Goal: Information Seeking & Learning: Learn about a topic

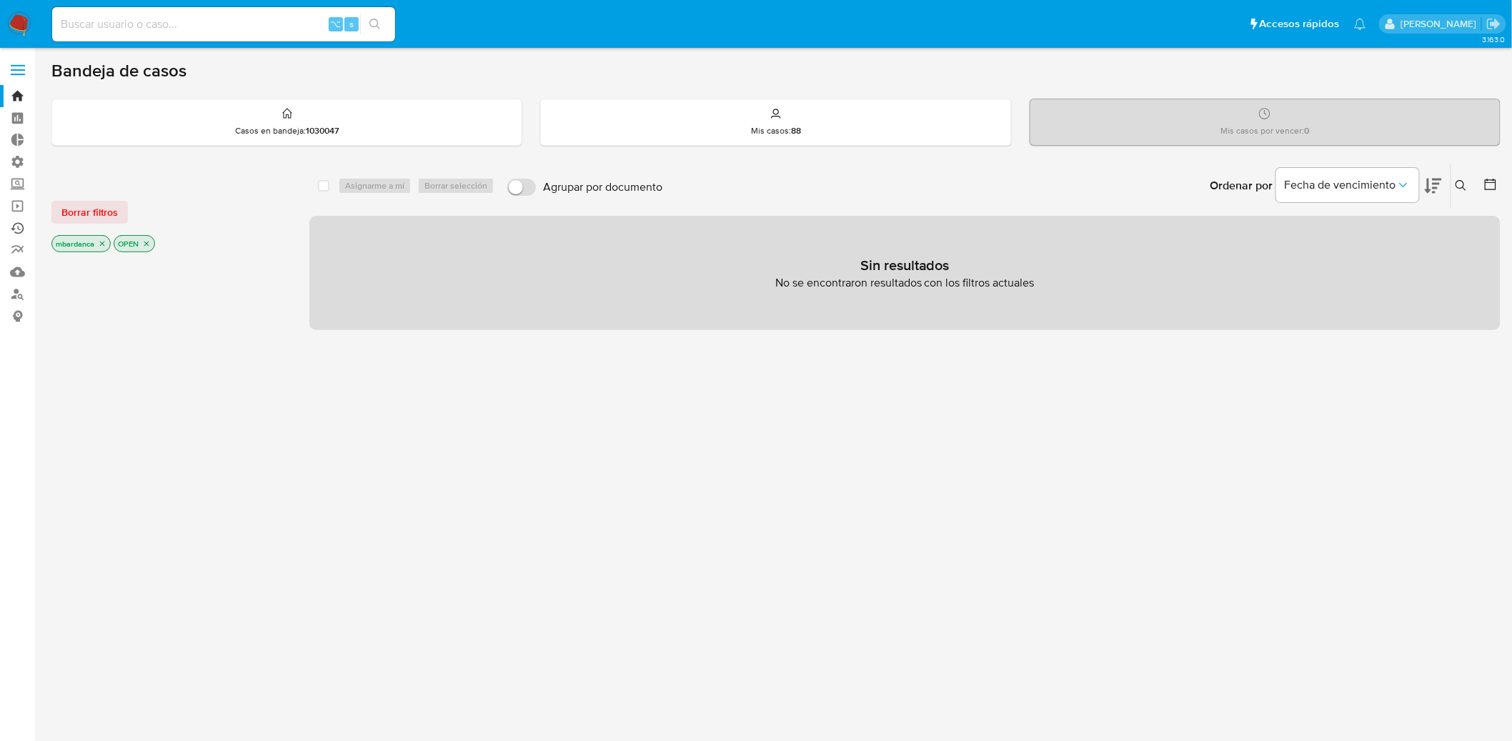
click at [21, 230] on link "Ejecuciones automáticas" at bounding box center [85, 228] width 170 height 22
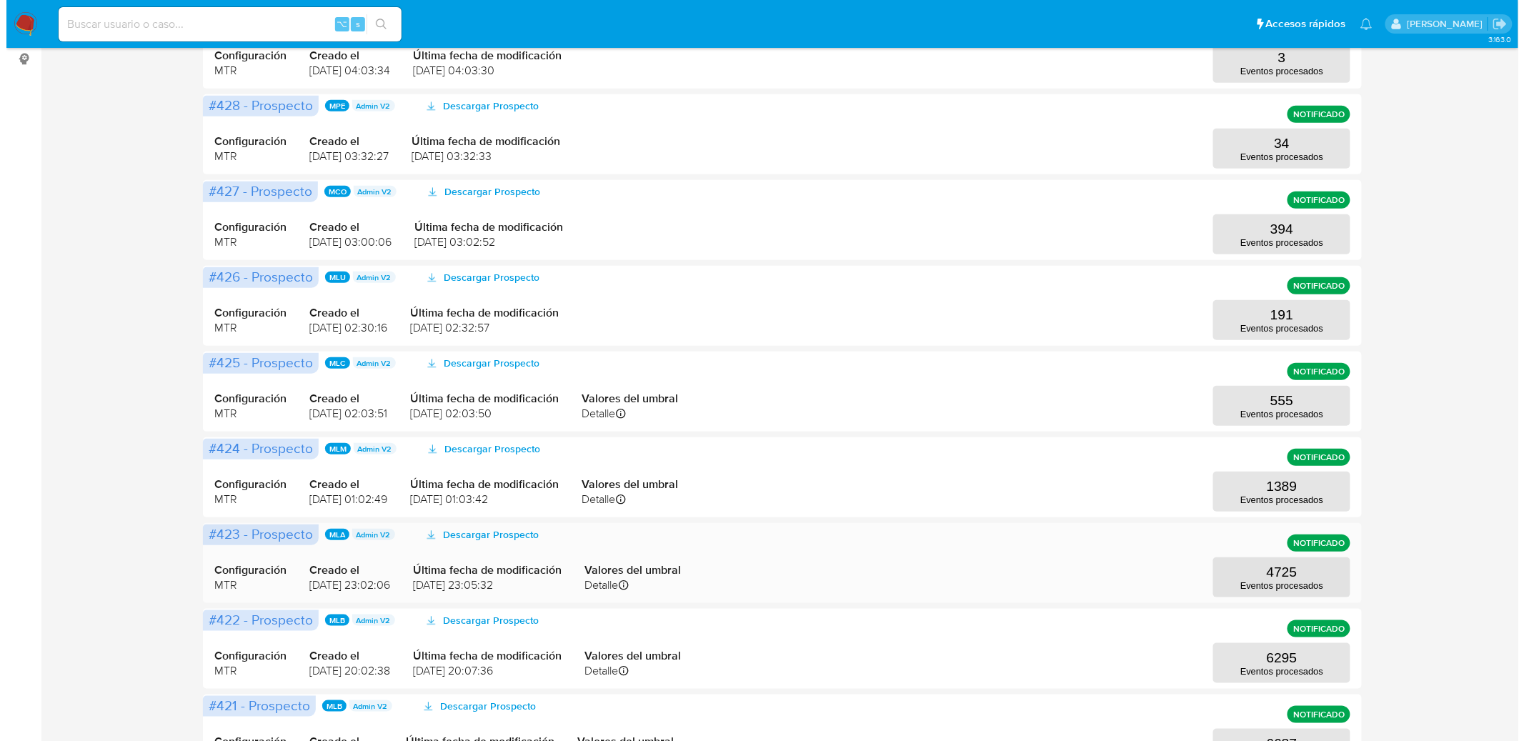
scroll to position [323, 0]
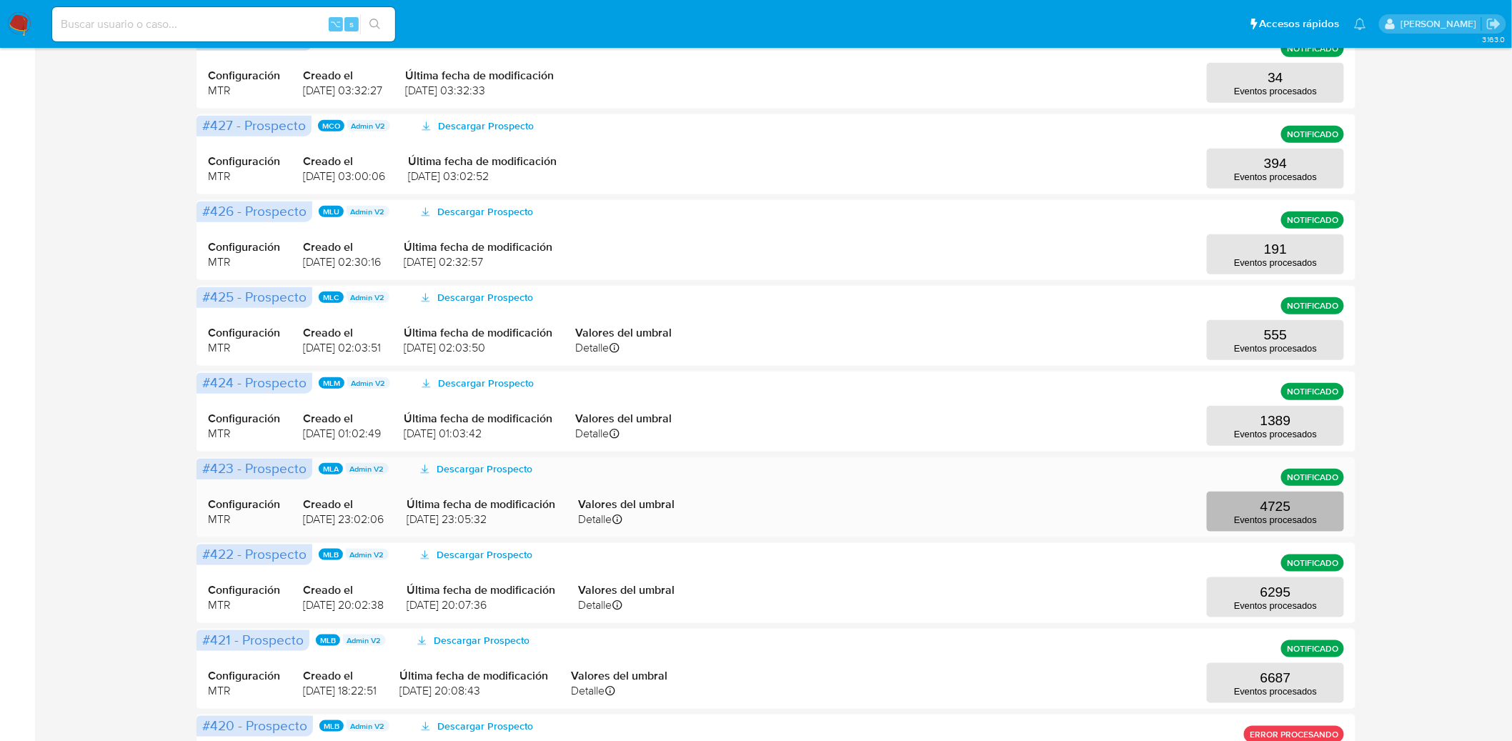
click at [1302, 511] on button "4725 Eventos procesados" at bounding box center [1275, 511] width 137 height 40
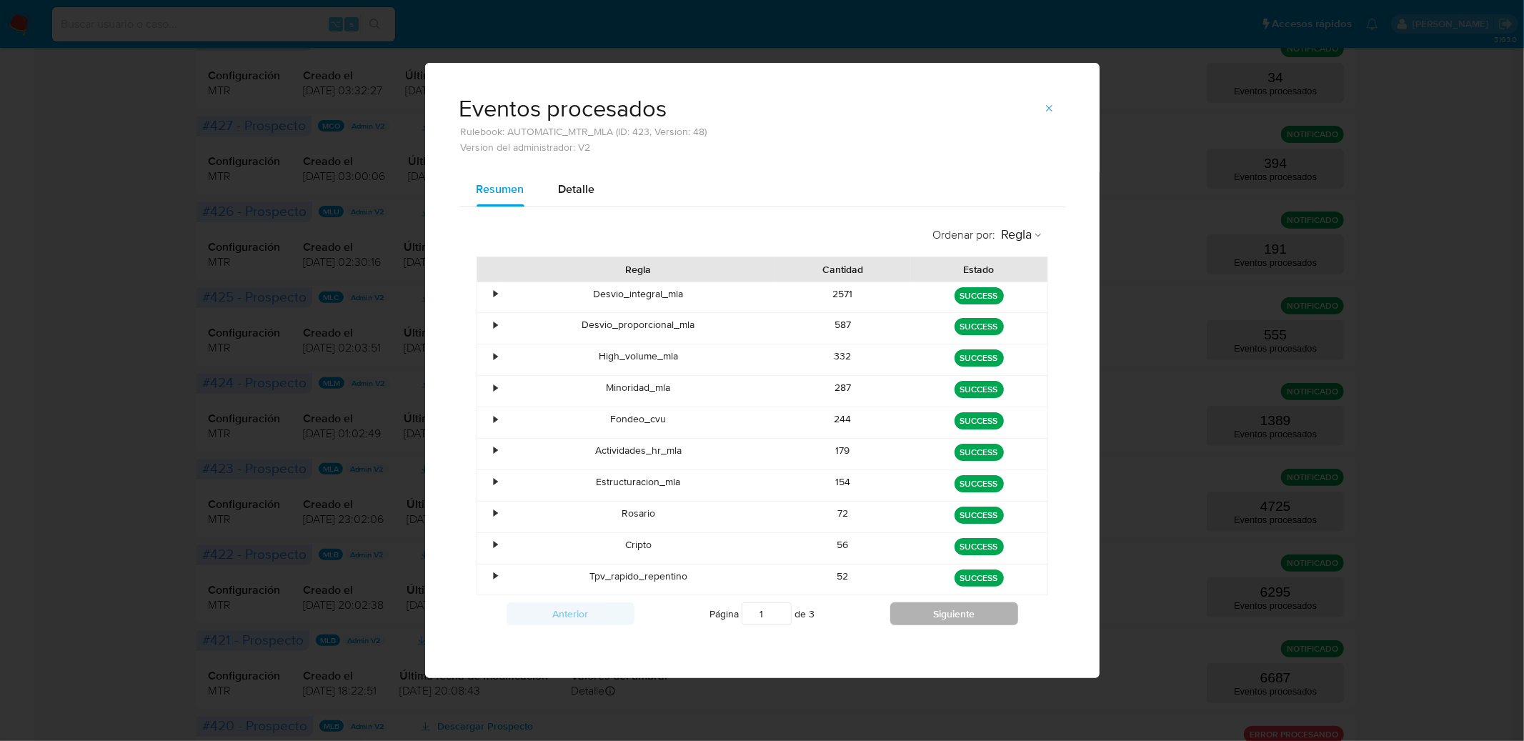
click at [948, 620] on button "Siguiente" at bounding box center [954, 613] width 128 height 23
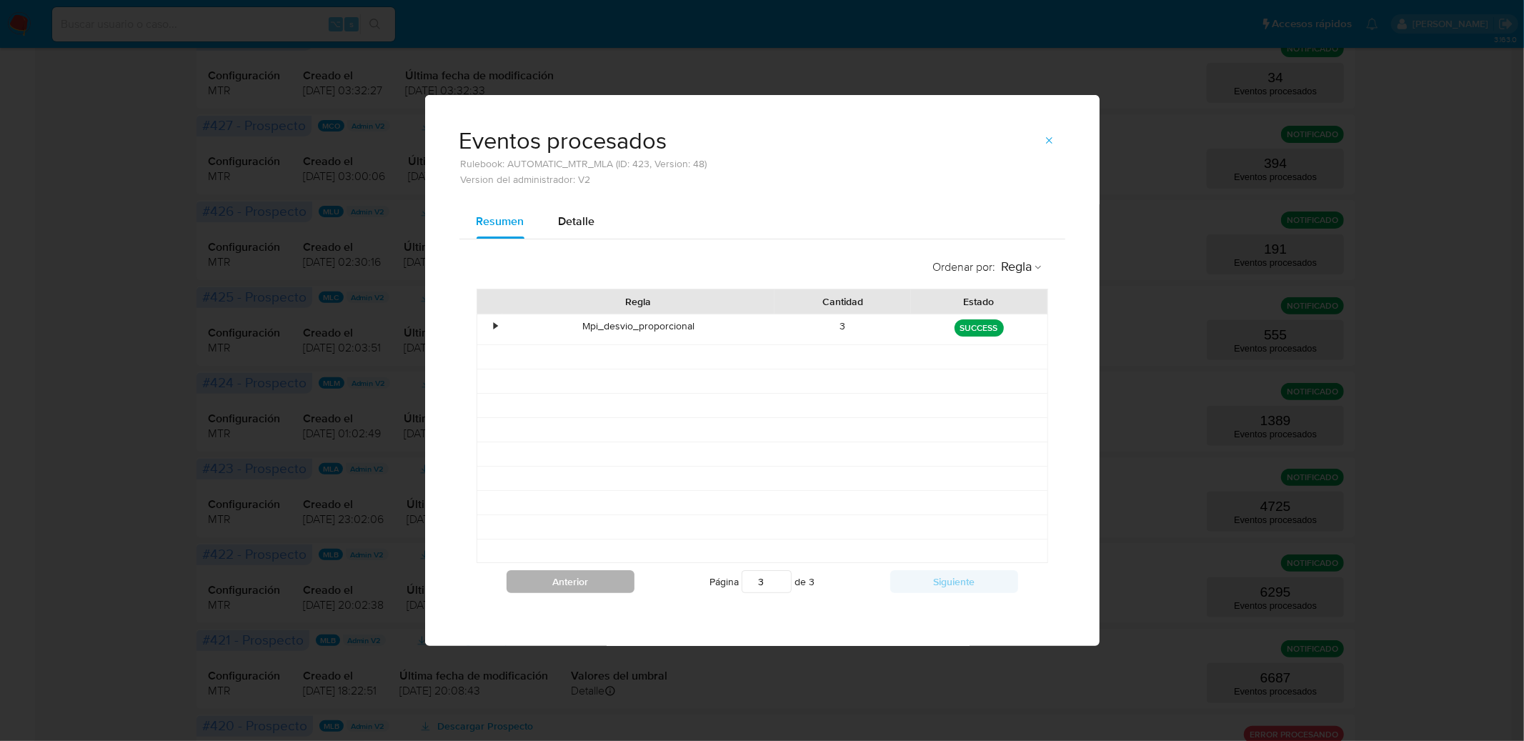
click at [597, 587] on button "Anterior" at bounding box center [570, 581] width 128 height 23
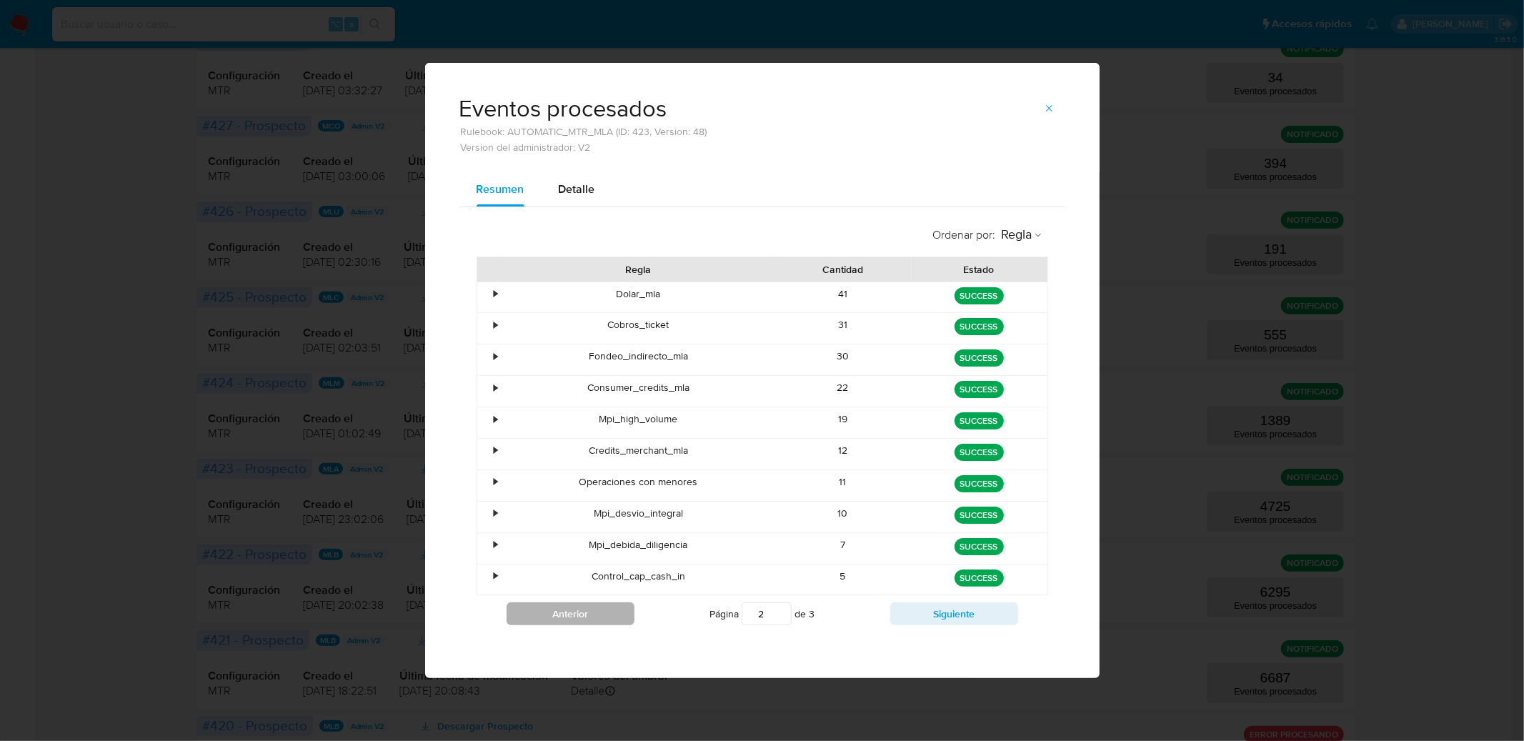
click at [597, 587] on div "Control_cap_cash_in" at bounding box center [638, 579] width 273 height 31
click at [590, 609] on button "Anterior" at bounding box center [570, 613] width 128 height 23
type input "1"
click at [579, 187] on span "Detalle" at bounding box center [577, 189] width 36 height 16
select select "10"
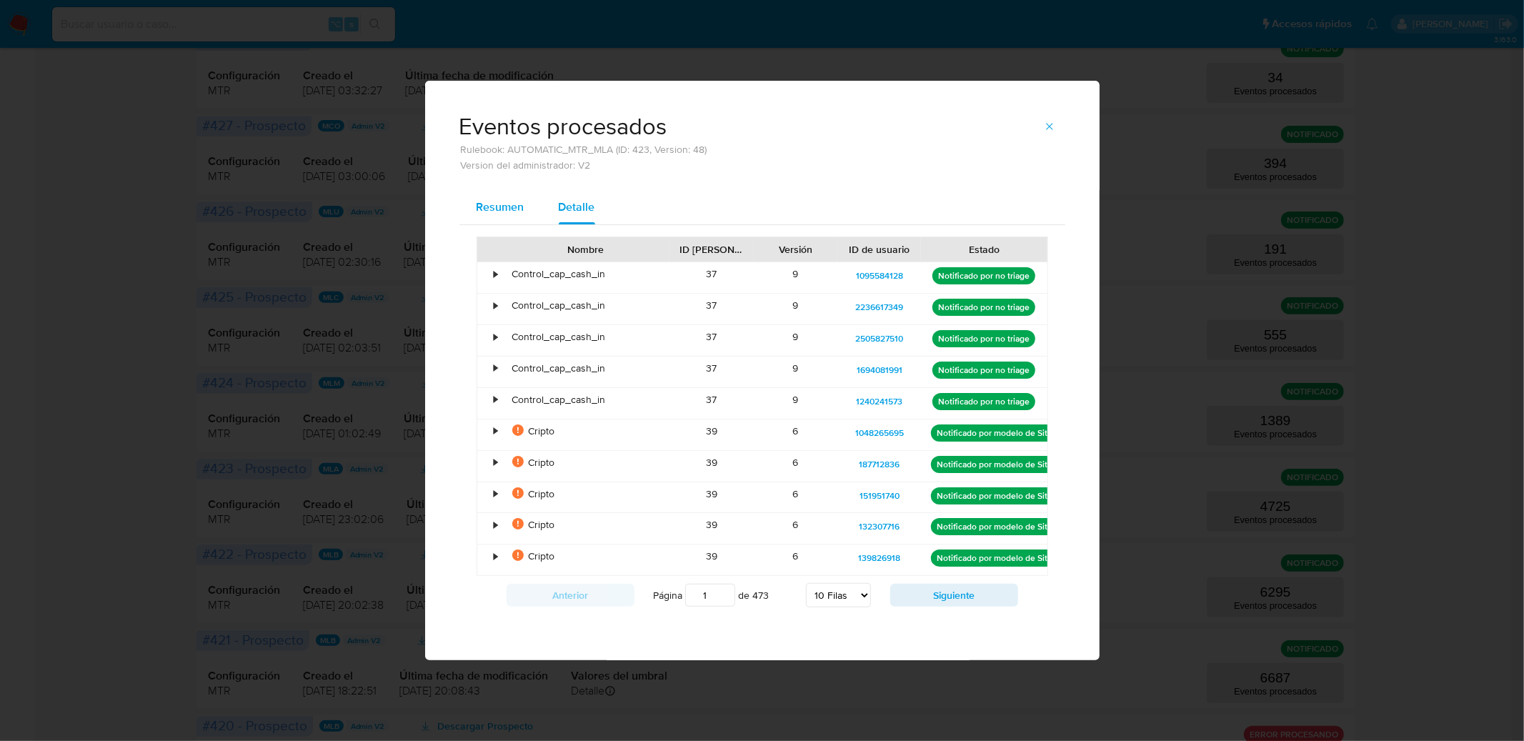
click at [499, 209] on span "Resumen" at bounding box center [500, 207] width 48 height 16
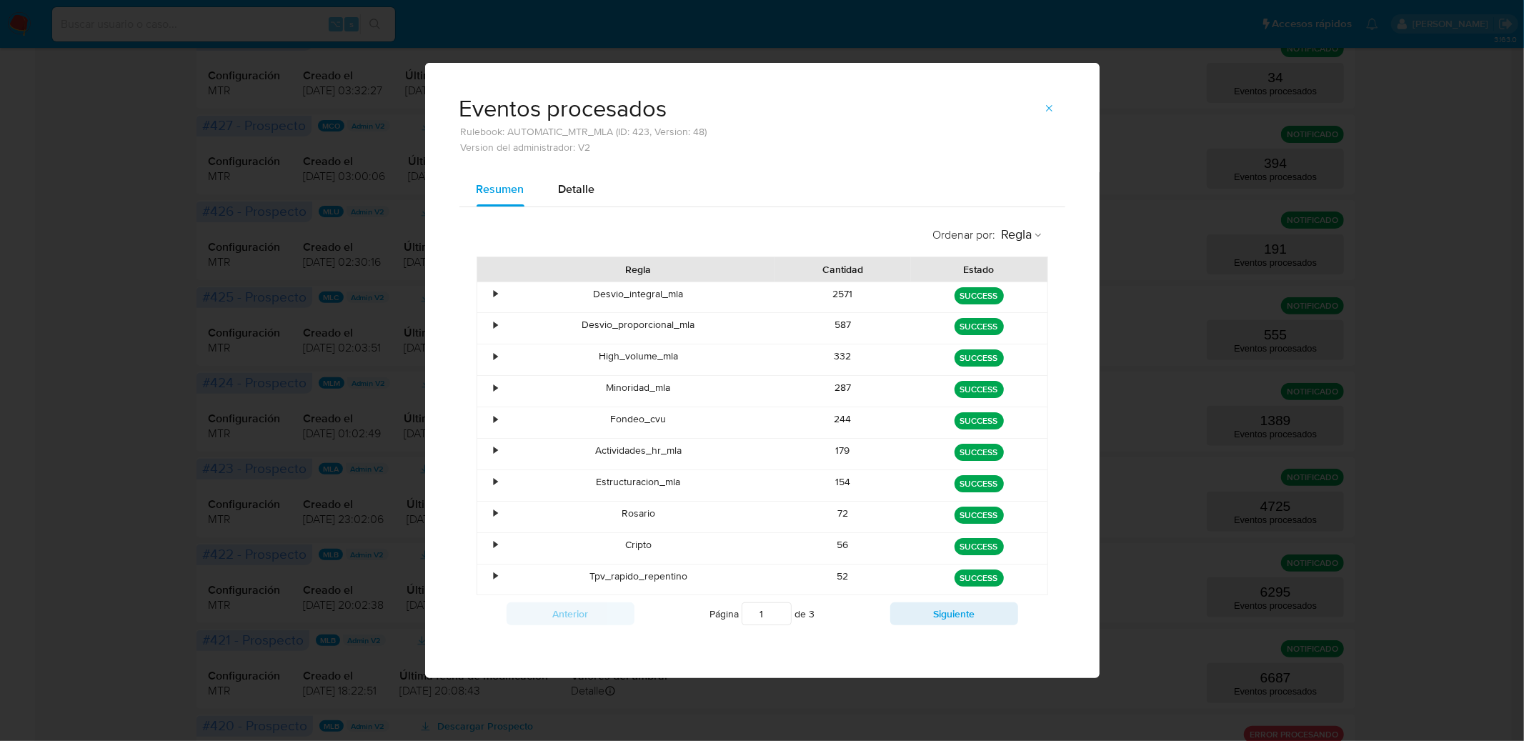
click at [830, 360] on div "332" at bounding box center [842, 359] width 136 height 31
click at [1223, 360] on div "Eventos procesados Rulebook: AUTOMATIC_MTR_MLA (ID: 423, Version: 48) Version d…" at bounding box center [762, 370] width 1524 height 741
